Goal: Find specific page/section: Find specific page/section

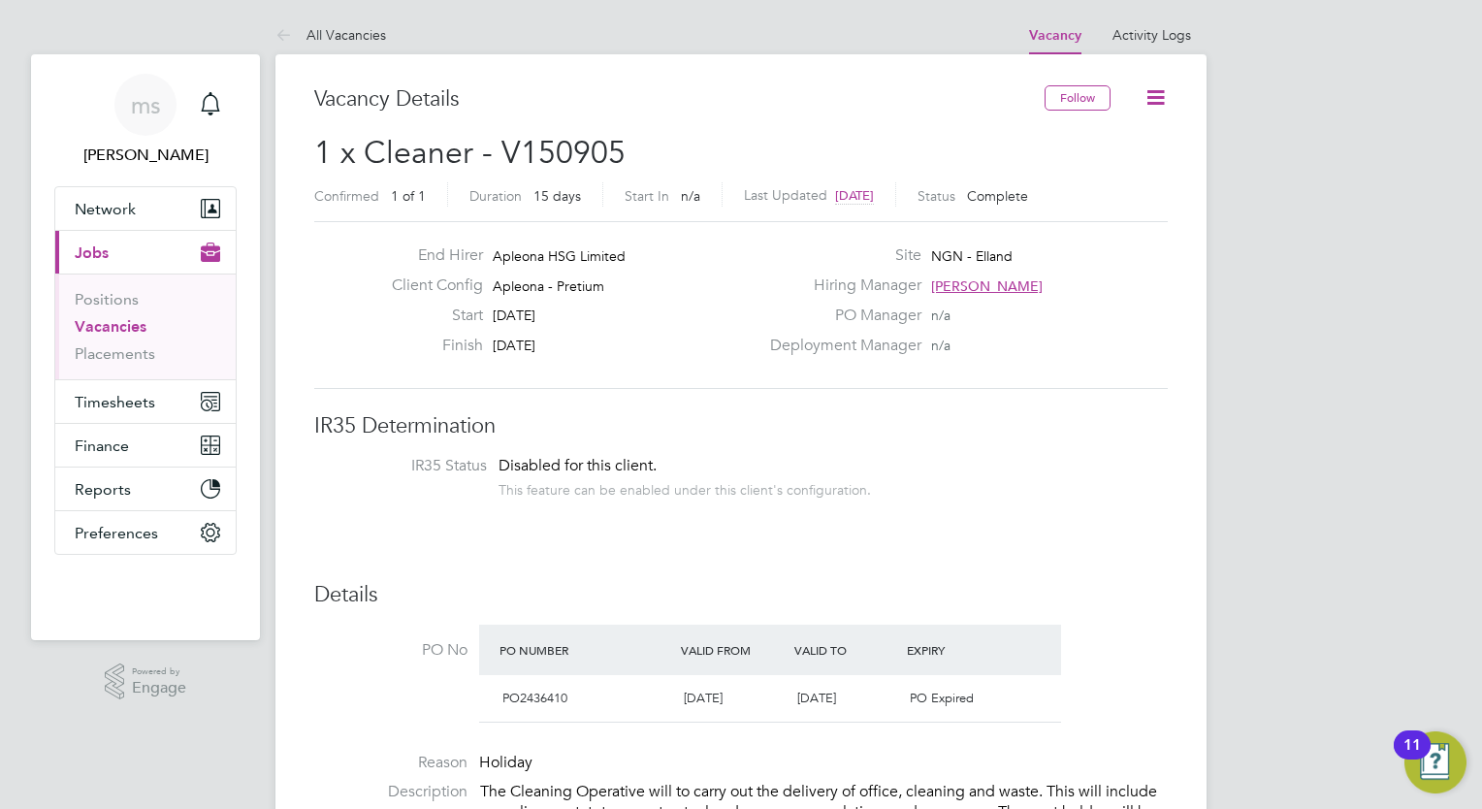
click at [133, 328] on link "Vacancies" at bounding box center [111, 326] width 72 height 18
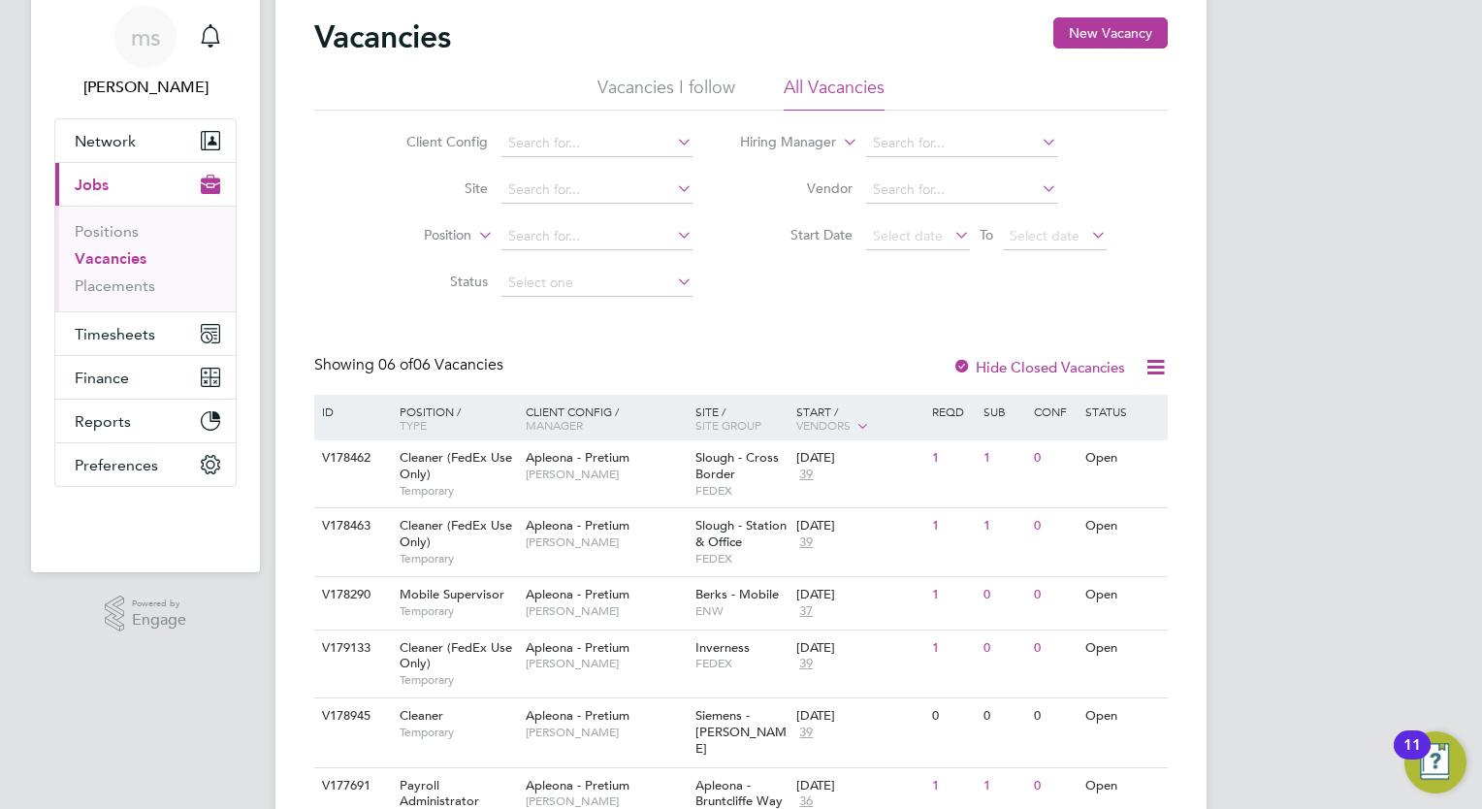
scroll to position [147, 0]
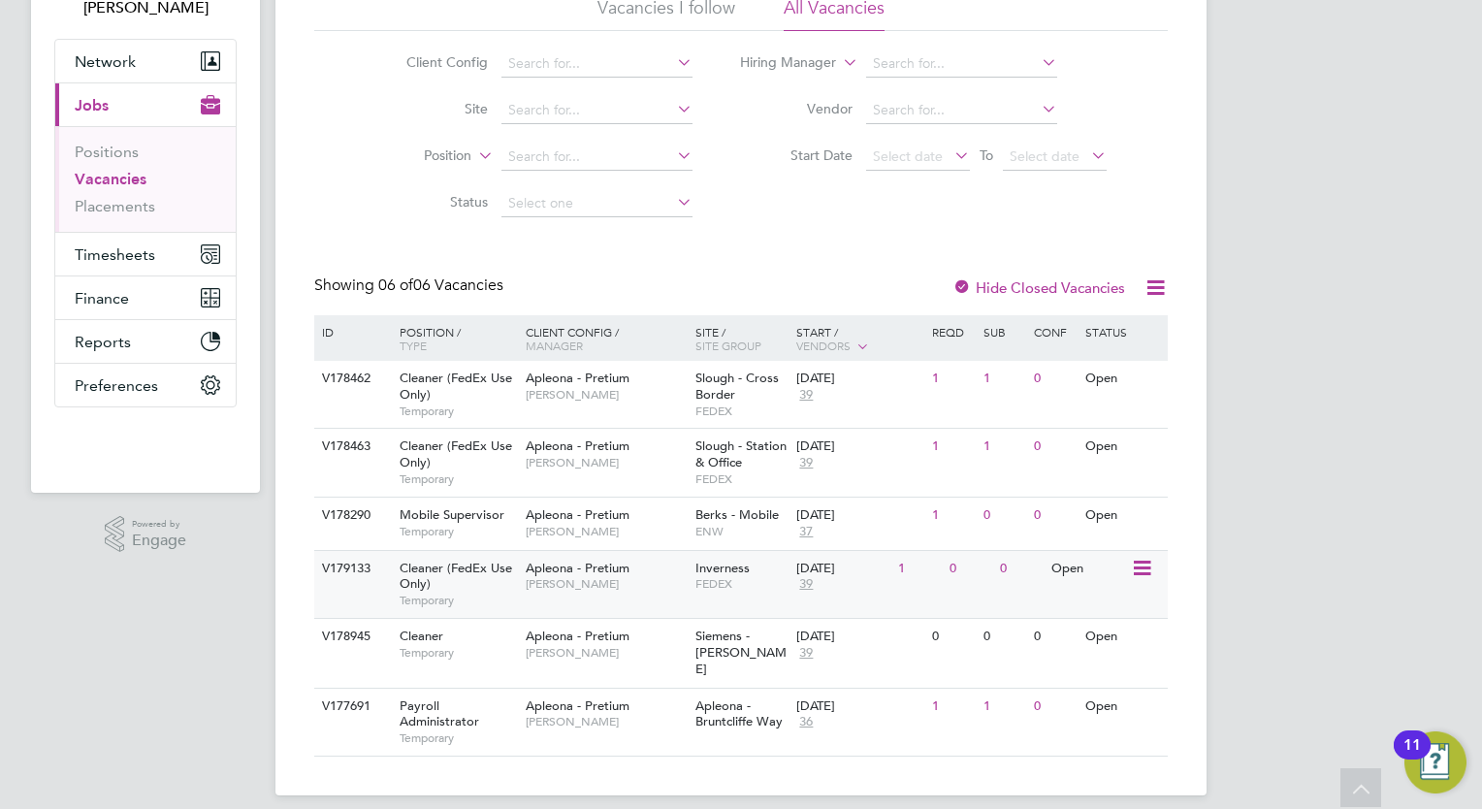
click at [1150, 572] on icon at bounding box center [1140, 568] width 19 height 23
click at [1072, 602] on li "View Details" at bounding box center [1096, 612] width 112 height 27
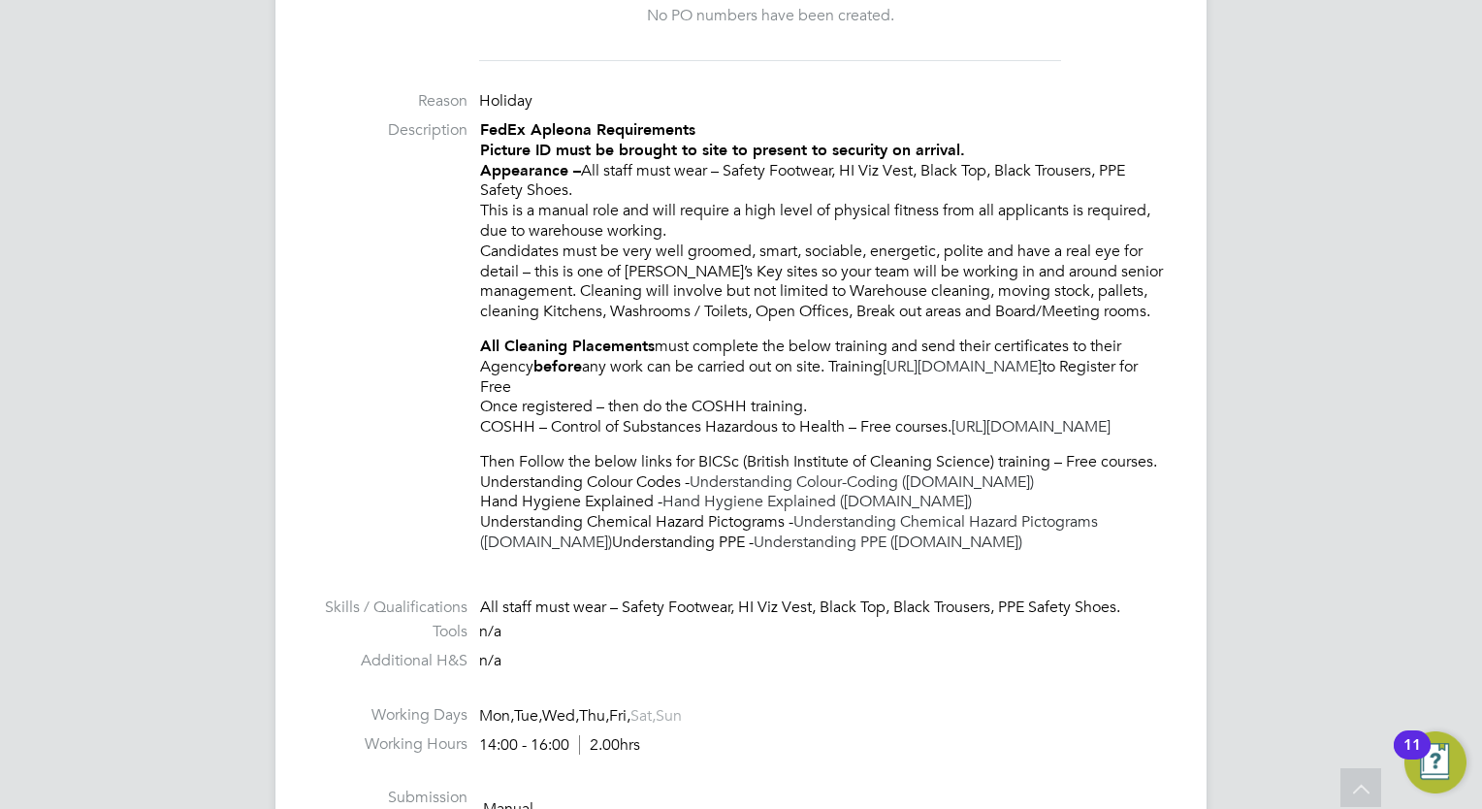
scroll to position [486, 0]
